Goal: Task Accomplishment & Management: Complete application form

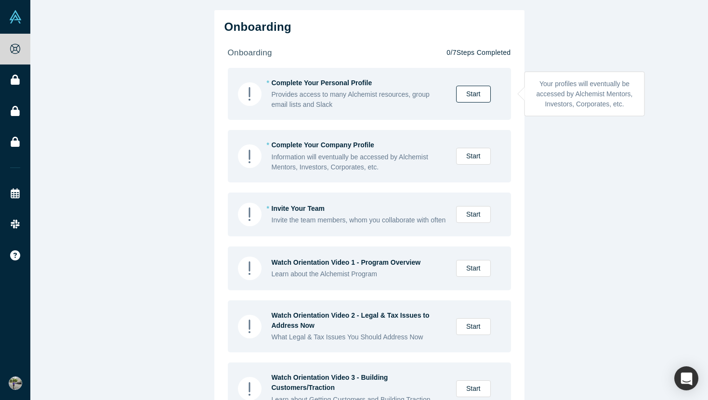
click at [475, 94] on link "Start" at bounding box center [473, 94] width 35 height 17
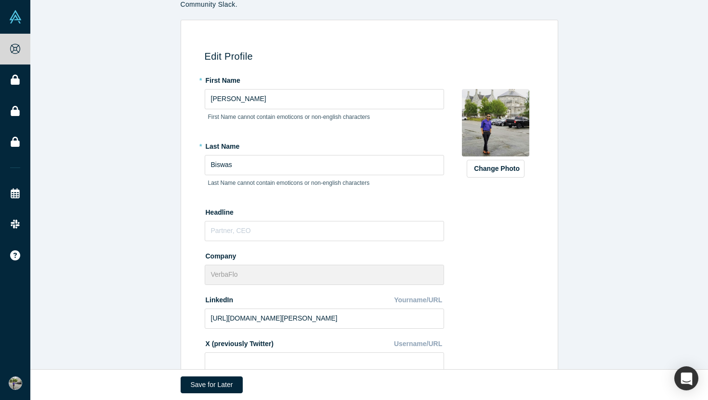
scroll to position [55, 0]
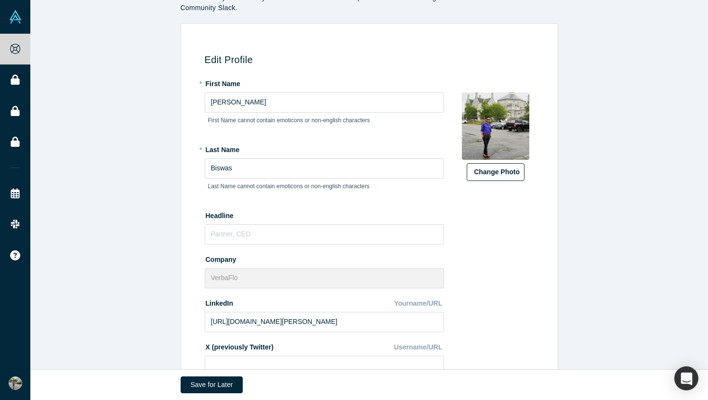
click at [492, 173] on button "Change Photo" at bounding box center [496, 172] width 58 height 18
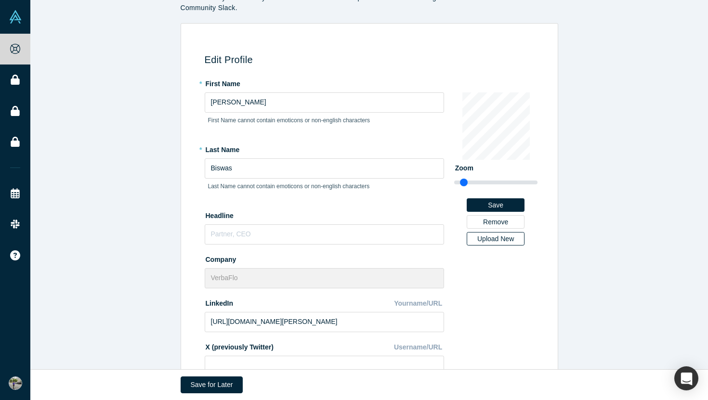
click at [495, 238] on div "Upload New" at bounding box center [495, 238] width 44 height 7
click at [0, 0] on input "Upload New" at bounding box center [0, 0] width 0 height 0
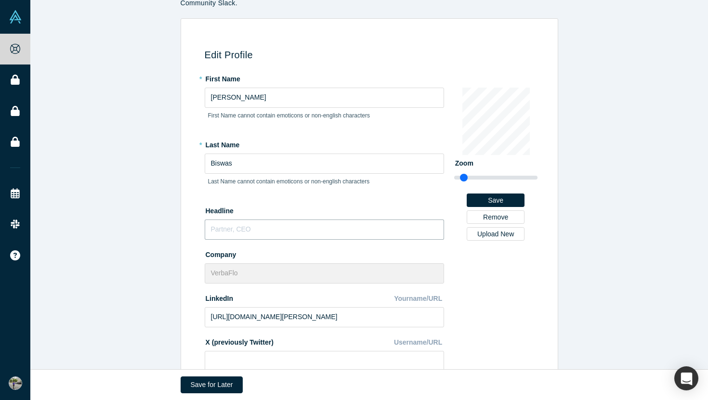
click at [361, 229] on input "text" at bounding box center [324, 230] width 239 height 20
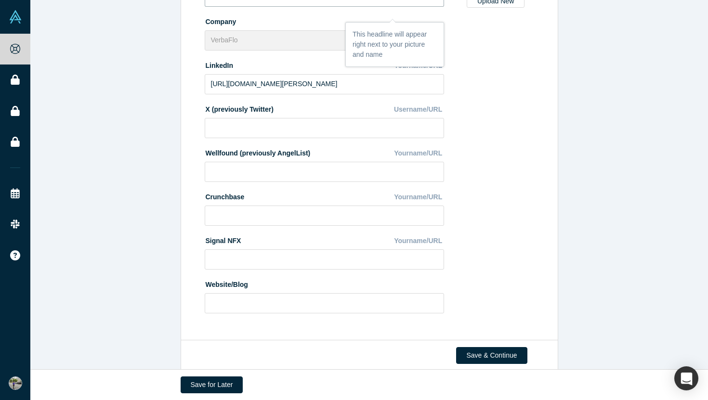
scroll to position [308, 0]
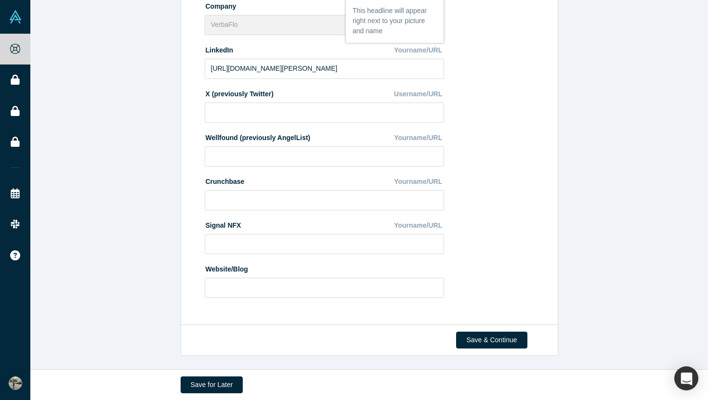
type input "Founder, CEO"
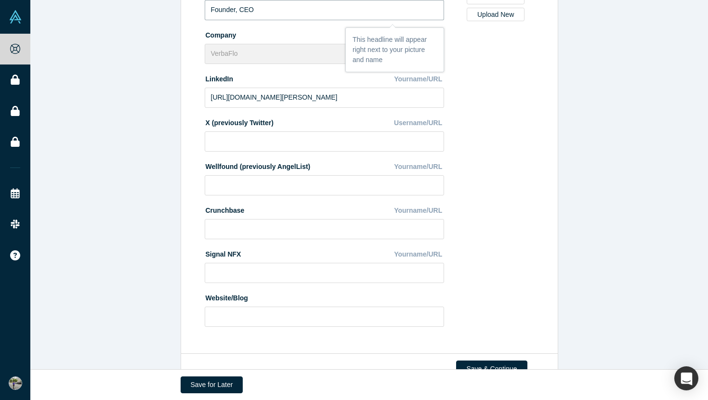
scroll to position [281, 0]
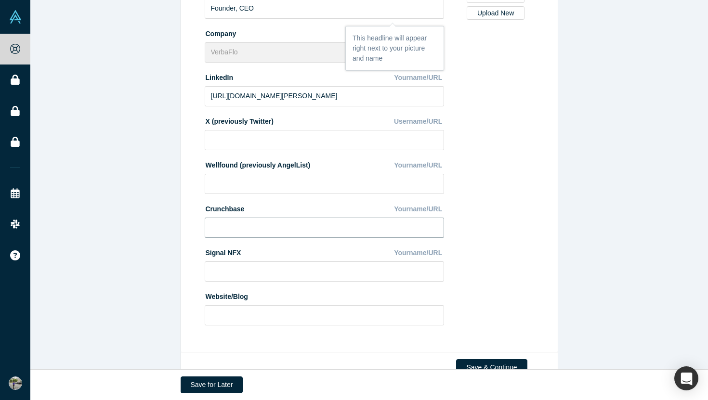
click at [243, 224] on input at bounding box center [324, 228] width 239 height 20
paste input "[URL][DOMAIN_NAME][PERSON_NAME]"
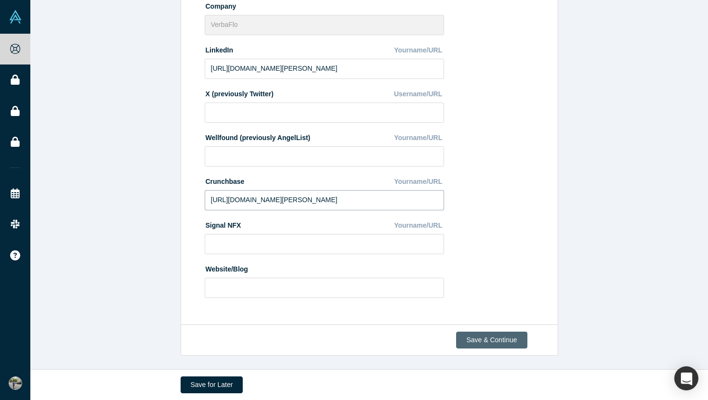
type input "[URL][DOMAIN_NAME][PERSON_NAME]"
click at [496, 343] on button "Save & Continue" at bounding box center [491, 340] width 71 height 17
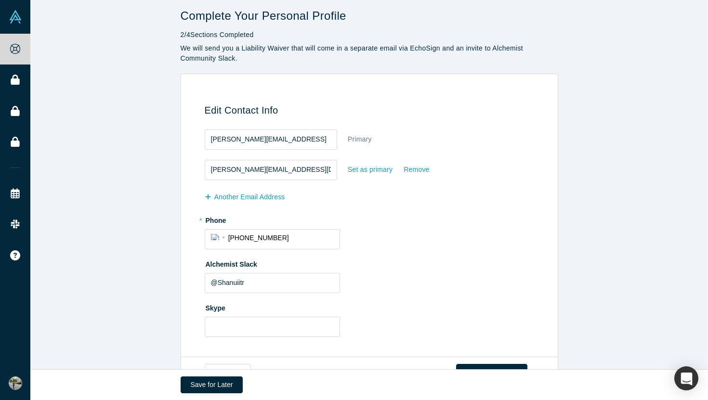
scroll to position [37, 0]
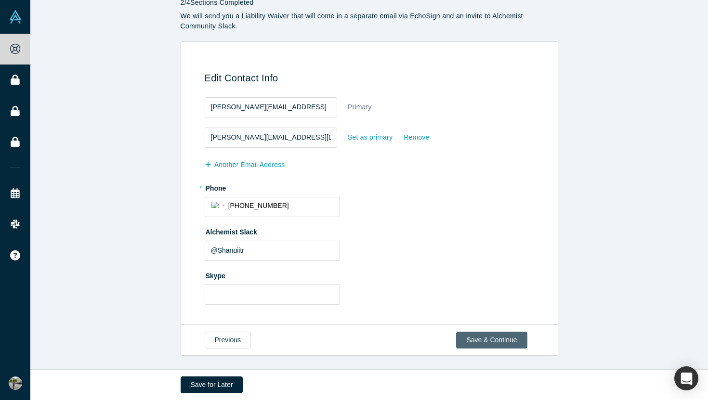
click at [467, 337] on button "Save & Continue" at bounding box center [491, 340] width 71 height 17
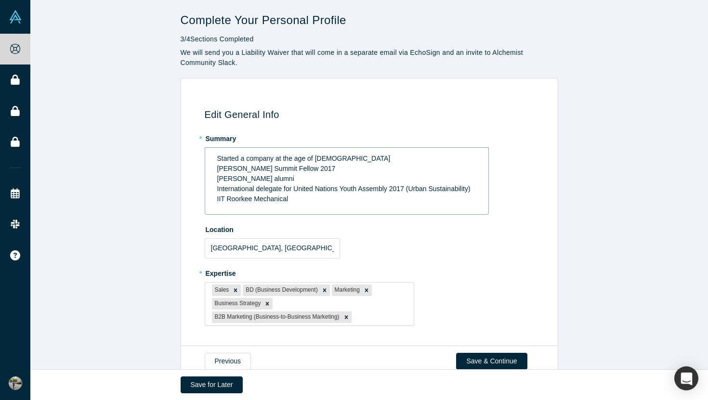
scroll to position [21, 0]
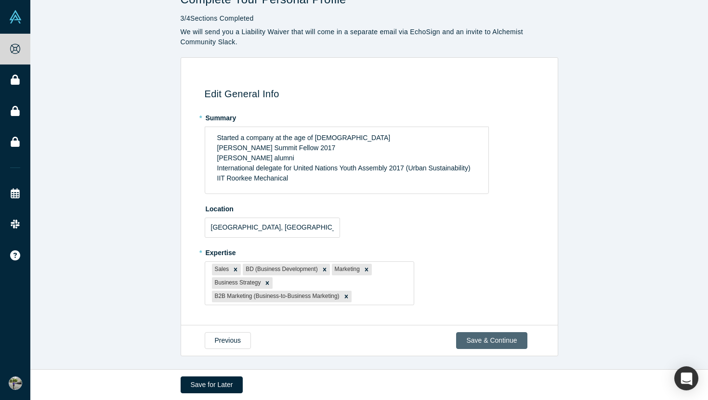
click at [506, 339] on button "Save & Continue" at bounding box center [491, 340] width 71 height 17
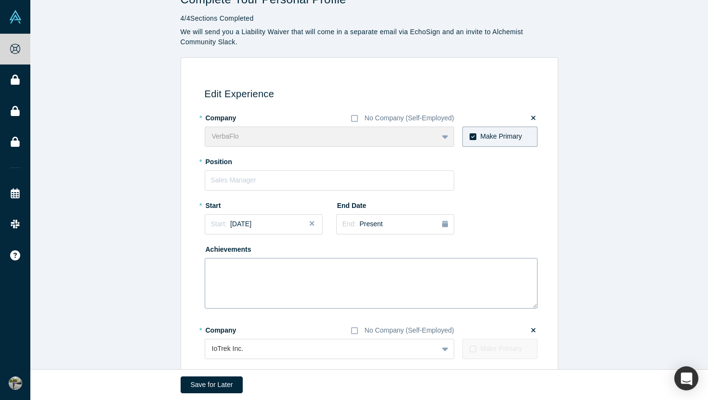
scroll to position [0, 0]
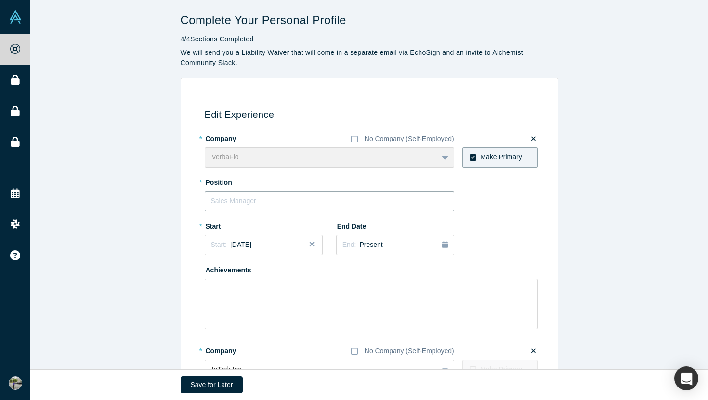
click at [357, 195] on input "text" at bounding box center [329, 201] width 249 height 20
type input "Founder, CEO"
click at [272, 248] on div "Start: [DATE]" at bounding box center [263, 245] width 105 height 10
click at [212, 273] on button "Previous Year" at bounding box center [209, 272] width 10 height 10
click at [262, 315] on div "Aug" at bounding box center [257, 316] width 31 height 10
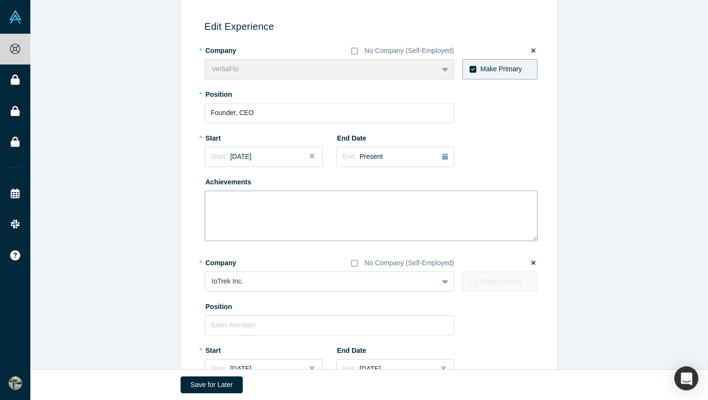
scroll to position [91, 0]
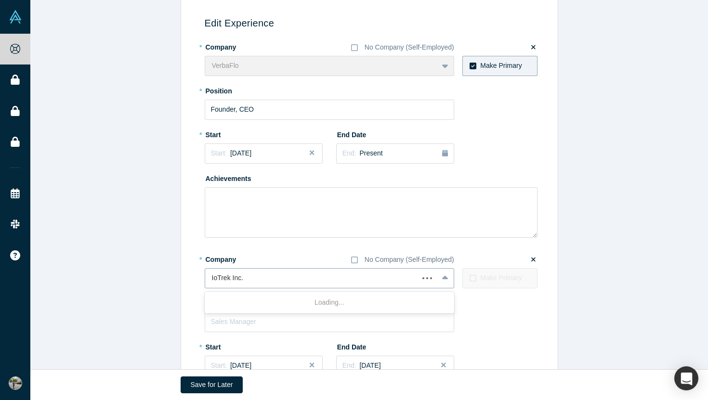
click at [326, 273] on div at bounding box center [312, 278] width 200 height 12
click at [308, 254] on div "* Company No Company (Self-Employed)" at bounding box center [329, 259] width 249 height 17
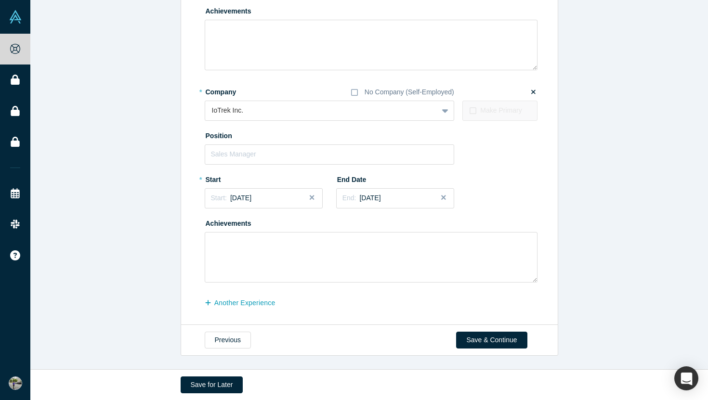
scroll to position [257, 0]
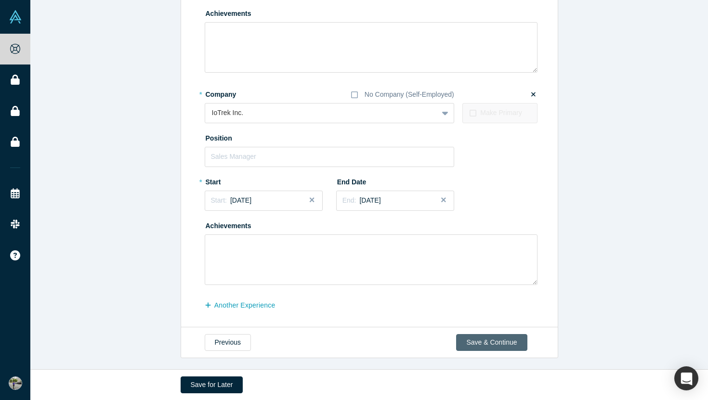
click at [493, 337] on button "Save & Continue" at bounding box center [491, 342] width 71 height 17
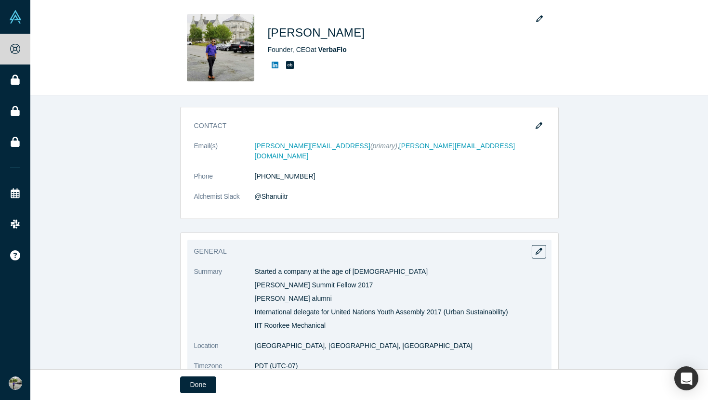
scroll to position [0, 0]
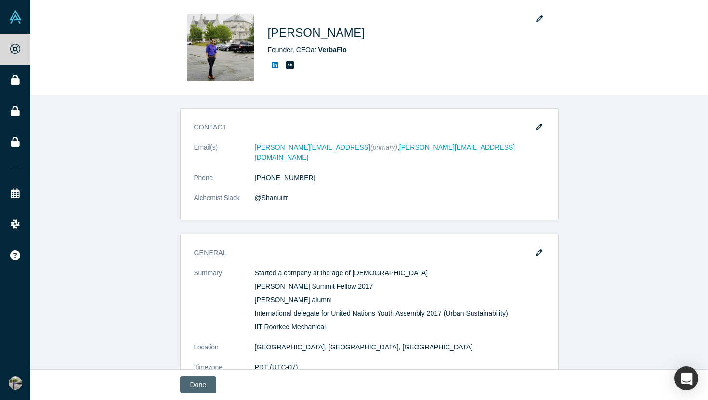
click at [210, 380] on button "Done" at bounding box center [198, 385] width 36 height 17
